Goal: Information Seeking & Learning: Find specific fact

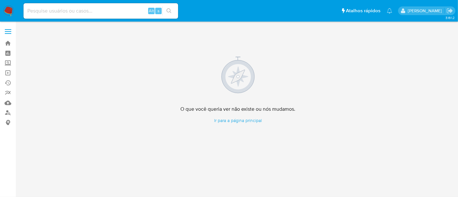
click at [8, 7] on img at bounding box center [8, 10] width 11 height 11
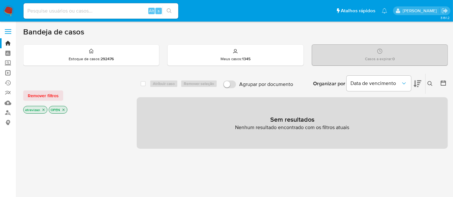
click at [7, 73] on link "Operações em massa" at bounding box center [38, 73] width 77 height 10
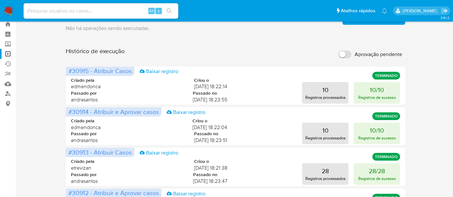
scroll to position [18, 0]
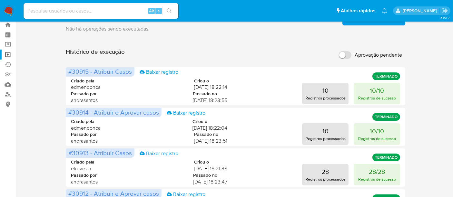
click at [8, 9] on img at bounding box center [8, 10] width 11 height 11
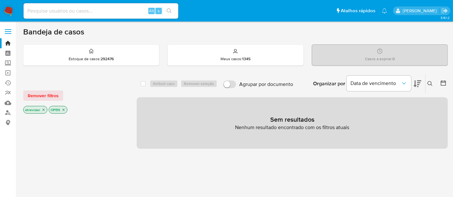
click at [73, 7] on input at bounding box center [101, 11] width 155 height 8
paste input "FH85g0NyyiPoZCZyNCO91o5r"
type input "FH85g0NyyiPoZCZyNCO91o5r"
click at [168, 11] on icon "search-icon" at bounding box center [169, 10] width 5 height 5
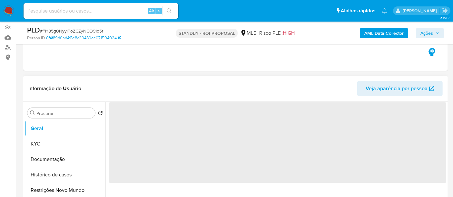
scroll to position [72, 0]
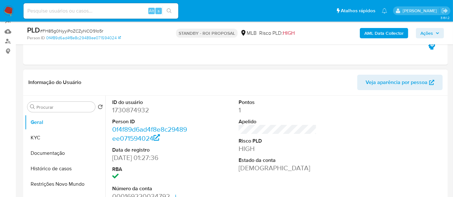
select select "10"
click at [36, 136] on button "KYC" at bounding box center [62, 137] width 75 height 15
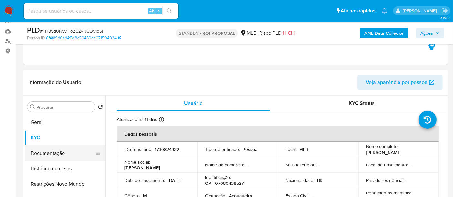
click at [46, 152] on button "Documentação" at bounding box center [62, 153] width 75 height 15
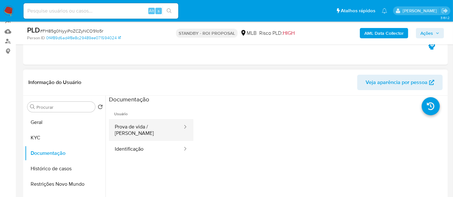
click at [149, 129] on button "Prova de vida / Selfie" at bounding box center [146, 130] width 74 height 22
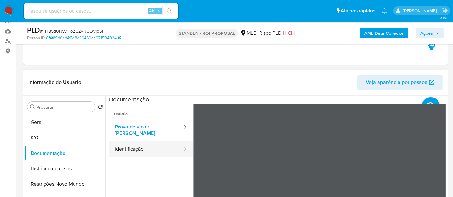
drag, startPoint x: 122, startPoint y: 140, endPoint x: 128, endPoint y: 140, distance: 5.5
click at [122, 141] on button "Identificação" at bounding box center [146, 149] width 74 height 16
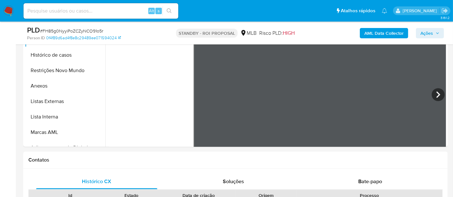
scroll to position [191, 0]
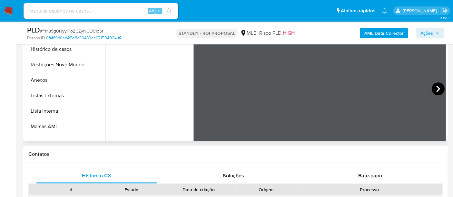
click at [438, 86] on icon at bounding box center [438, 89] width 13 height 13
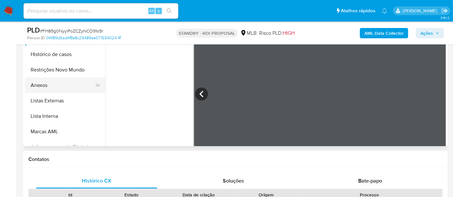
scroll to position [155, 0]
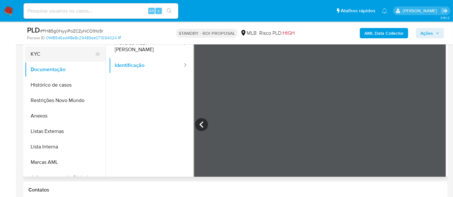
click at [51, 52] on button "KYC" at bounding box center [62, 53] width 75 height 15
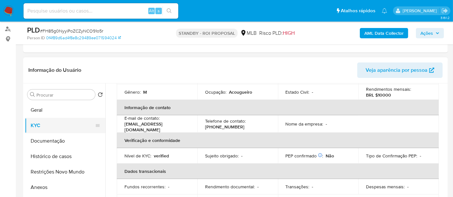
scroll to position [107, 0]
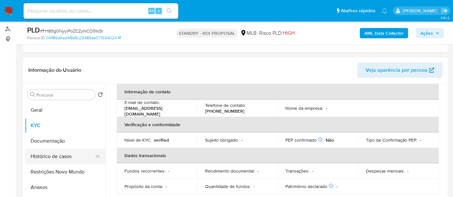
click at [58, 154] on button "Histórico de casos" at bounding box center [62, 156] width 75 height 15
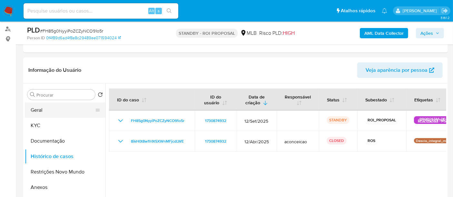
click at [55, 114] on button "Geral" at bounding box center [62, 109] width 75 height 15
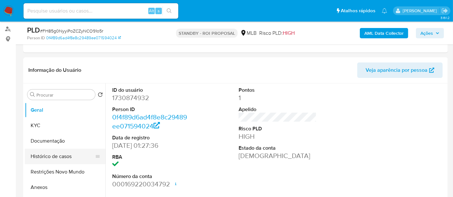
click at [57, 156] on button "Histórico de casos" at bounding box center [62, 156] width 75 height 15
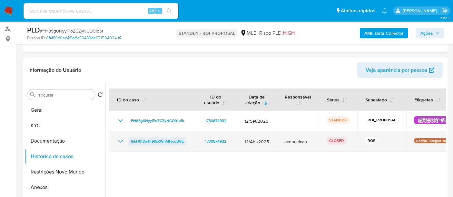
click at [161, 140] on span "8ikH0t8w1h9t5XWnMFjcdLWE" at bounding box center [157, 142] width 53 height 8
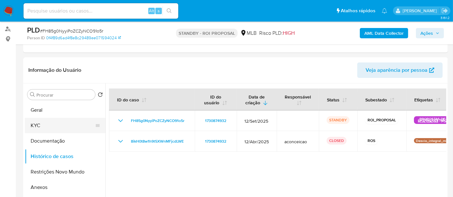
click at [35, 127] on button "KYC" at bounding box center [62, 125] width 75 height 15
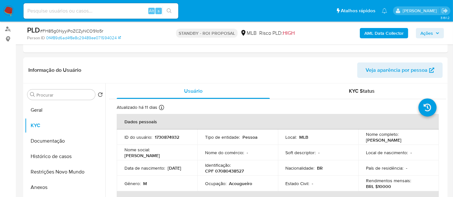
drag, startPoint x: 125, startPoint y: 174, endPoint x: 147, endPoint y: 172, distance: 22.0
click at [147, 171] on div "Data de nascimento : 22/11/2000" at bounding box center [156, 168] width 65 height 6
copy p "22/11/2000"
drag, startPoint x: 39, startPoint y: 107, endPoint x: 45, endPoint y: 111, distance: 6.9
click at [39, 108] on button "Geral" at bounding box center [62, 109] width 75 height 15
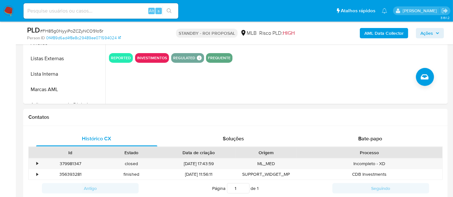
scroll to position [252, 0]
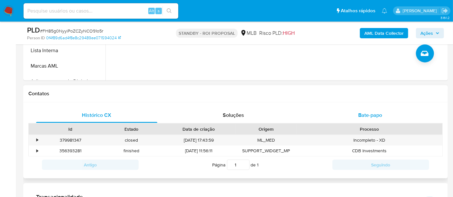
click at [366, 116] on span "Bate-papo" at bounding box center [370, 115] width 24 height 7
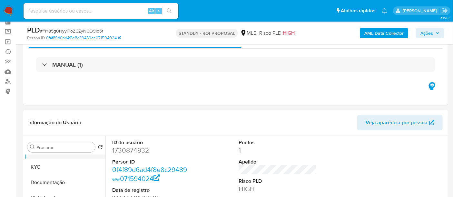
scroll to position [0, 0]
click at [38, 176] on button "KYC" at bounding box center [62, 178] width 75 height 15
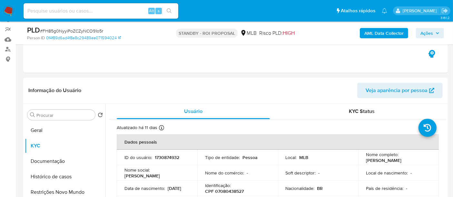
scroll to position [65, 0]
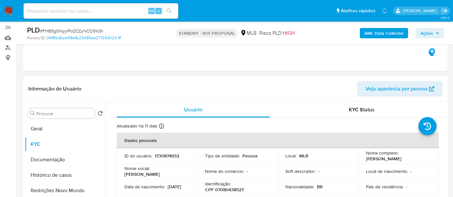
drag, startPoint x: 30, startPoint y: 131, endPoint x: 107, endPoint y: 138, distance: 76.7
click at [32, 131] on button "Geral" at bounding box center [65, 128] width 81 height 15
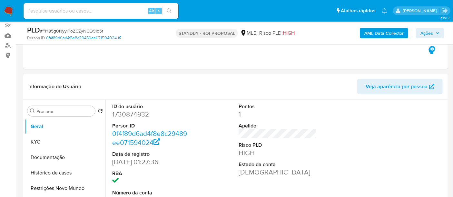
scroll to position [63, 0]
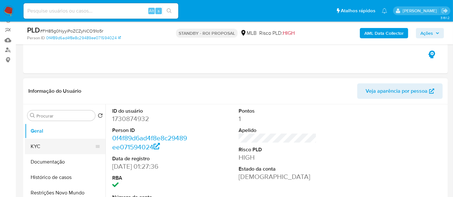
click at [40, 146] on button "KYC" at bounding box center [62, 146] width 75 height 15
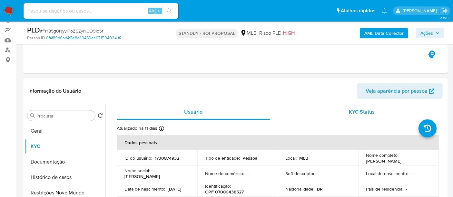
click at [362, 109] on span "KYC Status" at bounding box center [362, 111] width 26 height 7
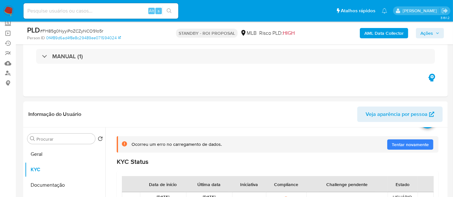
scroll to position [58, 0]
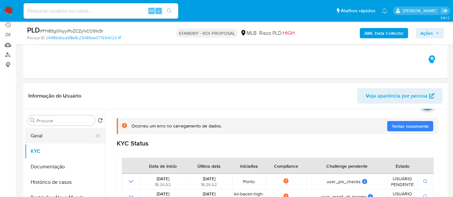
click at [47, 135] on button "Geral" at bounding box center [62, 135] width 75 height 15
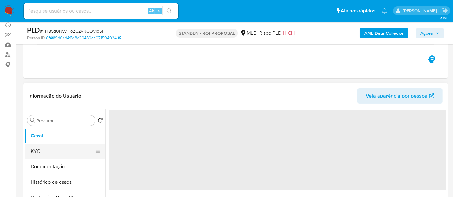
scroll to position [0, 0]
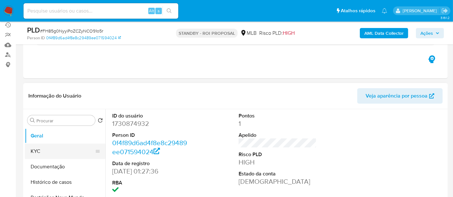
click at [39, 151] on button "KYC" at bounding box center [62, 151] width 75 height 15
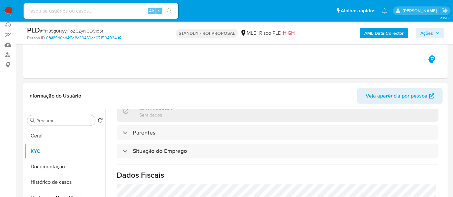
scroll to position [215, 0]
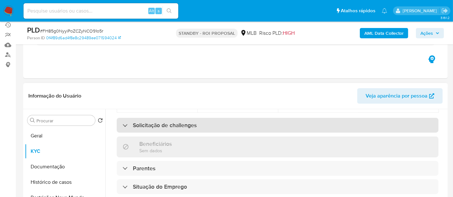
click at [178, 127] on h3 "Solicitação de challenges" at bounding box center [165, 125] width 64 height 7
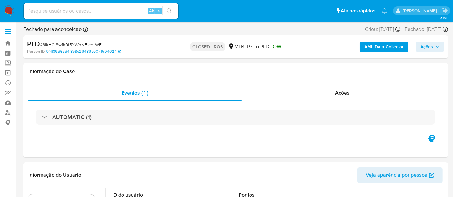
select select "10"
click at [346, 89] on span "Ações" at bounding box center [342, 92] width 15 height 7
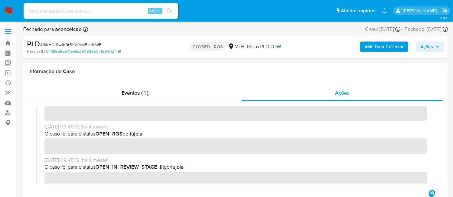
scroll to position [143, 0]
